Goal: Find specific page/section

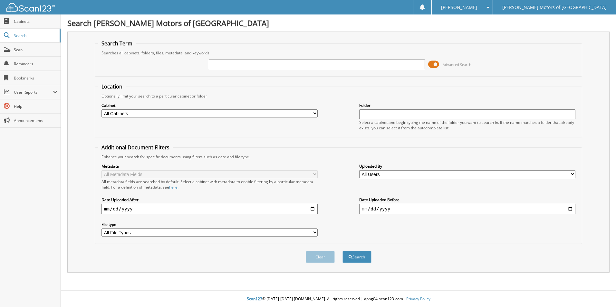
click at [251, 66] on input "text" at bounding box center [317, 65] width 216 height 10
type input "863251"
click at [342, 251] on button "Search" at bounding box center [356, 257] width 29 height 12
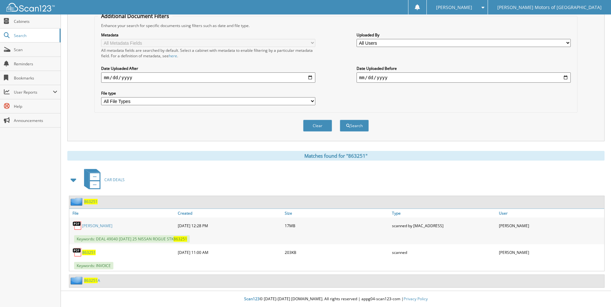
scroll to position [35, 0]
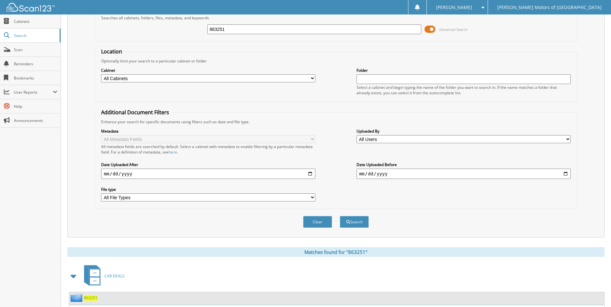
drag, startPoint x: 230, startPoint y: 27, endPoint x: 205, endPoint y: 30, distance: 25.1
click at [205, 30] on div "863251 Advanced Search" at bounding box center [336, 29] width 476 height 17
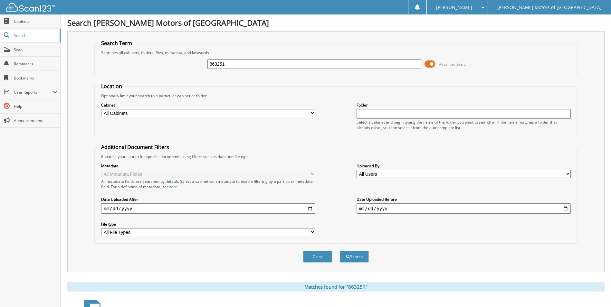
scroll to position [0, 0]
type input "P6089"
click at [340, 251] on button "Search" at bounding box center [354, 257] width 29 height 12
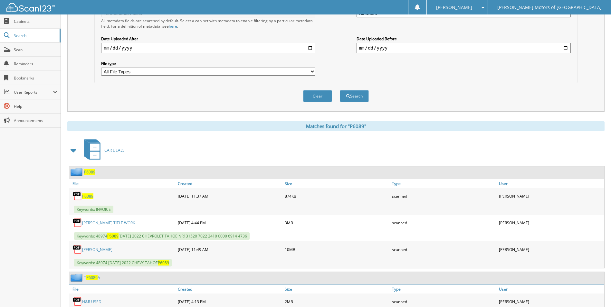
scroll to position [193, 0]
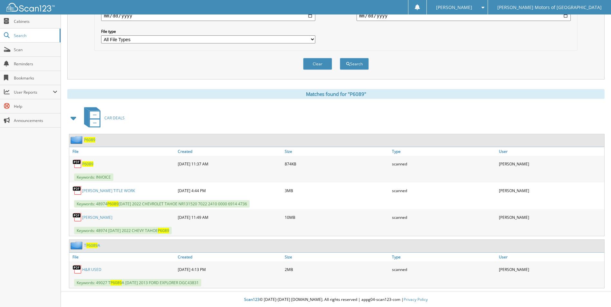
click at [98, 190] on link "[PERSON_NAME] TITLE WORK" at bounding box center [108, 190] width 53 height 5
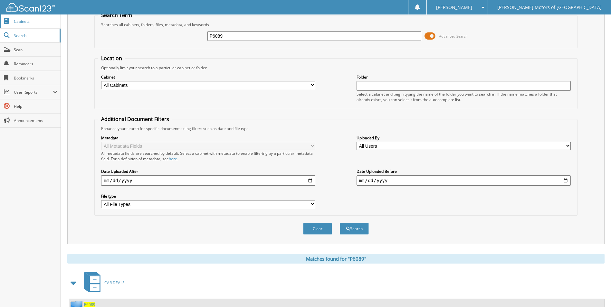
scroll to position [0, 0]
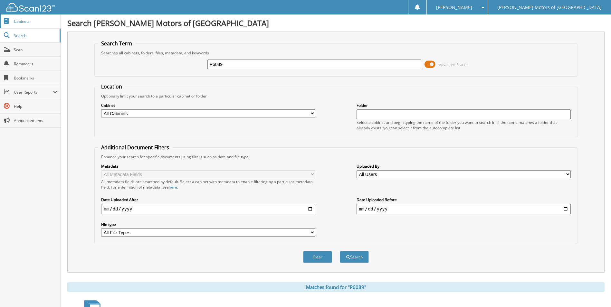
click at [30, 24] on span "Cabinets" at bounding box center [35, 21] width 43 height 5
